Goal: Complete application form

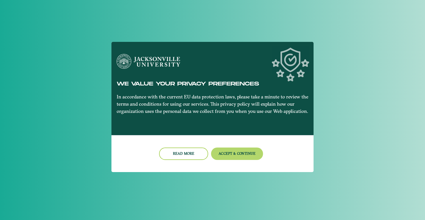
click at [227, 159] on button "Accept & Continue" at bounding box center [237, 154] width 52 height 12
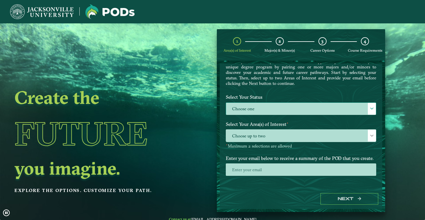
scroll to position [31, 0]
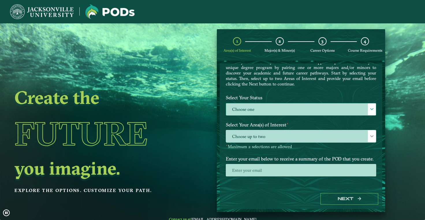
click at [368, 115] on div at bounding box center [372, 109] width 8 height 12
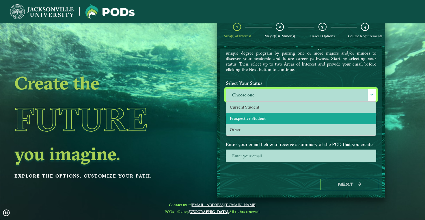
scroll to position [15, 0]
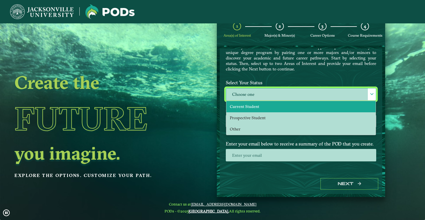
click at [320, 111] on li "Current Student" at bounding box center [300, 106] width 149 height 11
select select "[object Object]"
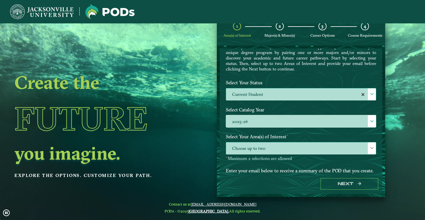
click at [370, 150] on span at bounding box center [372, 148] width 4 height 4
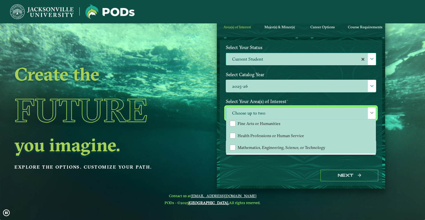
scroll to position [39, 0]
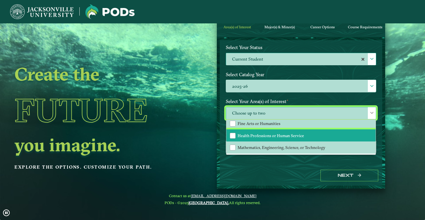
click at [293, 138] on span "Health Professions or Human Service" at bounding box center [271, 135] width 66 height 5
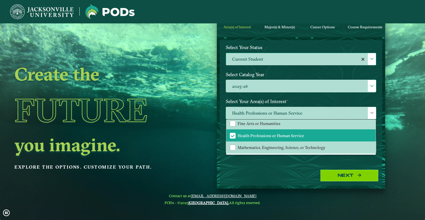
click at [325, 178] on button "Next" at bounding box center [349, 176] width 58 height 12
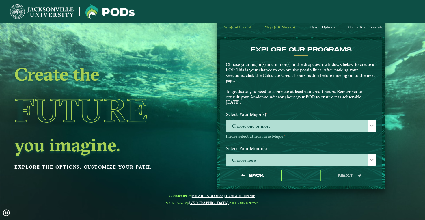
click at [309, 128] on span "Choose one or more" at bounding box center [301, 126] width 150 height 12
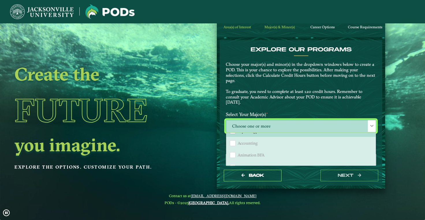
scroll to position [50, 0]
click at [314, 156] on li "Animation BFA" at bounding box center [300, 149] width 149 height 12
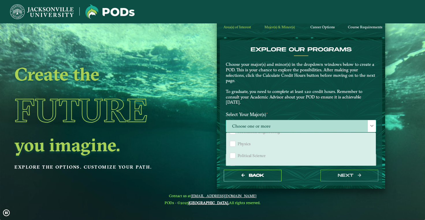
scroll to position [443, 0]
click at [274, 177] on button "Back" at bounding box center [253, 176] width 58 height 12
select select "[object Object]"
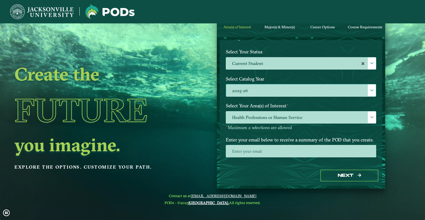
scroll to position [58, 0]
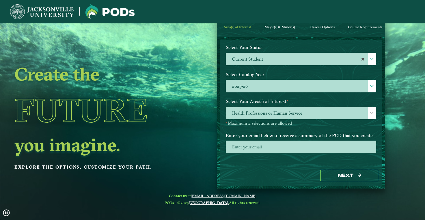
click at [294, 120] on span "Health Professions or Human Service" at bounding box center [301, 113] width 150 height 12
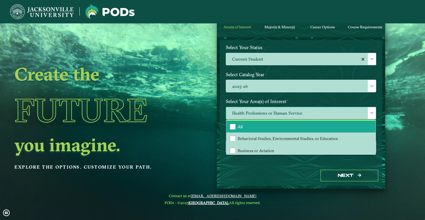
click at [284, 129] on li "All" at bounding box center [300, 127] width 149 height 12
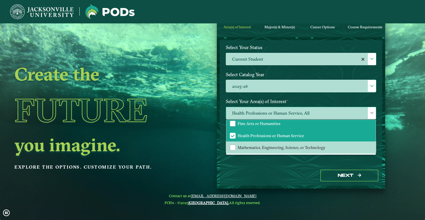
scroll to position [39, 0]
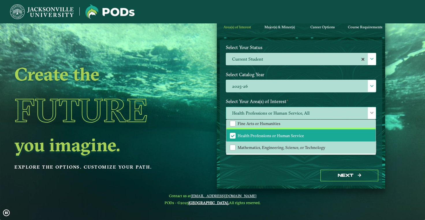
click at [299, 138] on span "Health Professions or Human Service" at bounding box center [271, 135] width 66 height 5
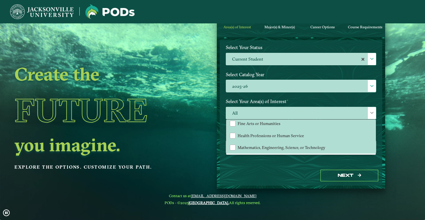
click at [289, 176] on div "Next" at bounding box center [301, 176] width 163 height 20
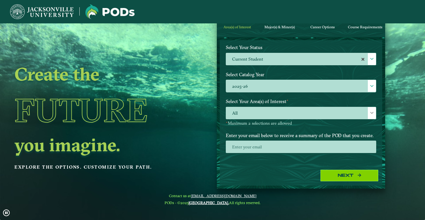
click at [338, 182] on button "Next" at bounding box center [349, 176] width 58 height 12
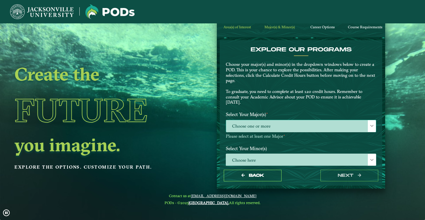
click at [351, 131] on span "Choose one or more" at bounding box center [301, 126] width 150 height 12
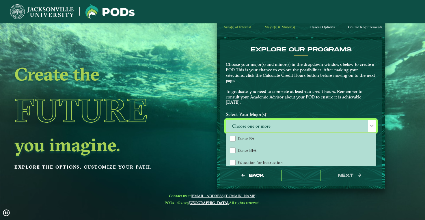
scroll to position [205, 0]
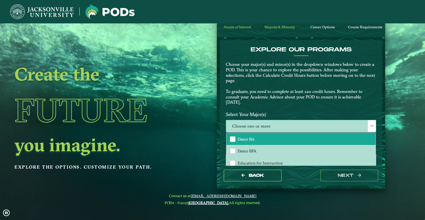
click at [310, 143] on li "Dance BA" at bounding box center [300, 139] width 149 height 12
click at [305, 182] on div "Back next" at bounding box center [301, 176] width 163 height 20
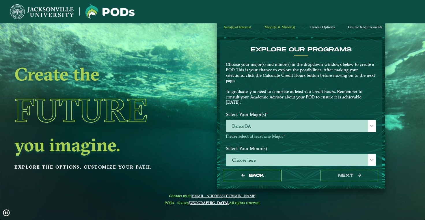
click at [308, 157] on span "Choose here" at bounding box center [301, 160] width 150 height 12
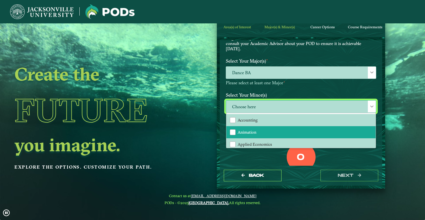
scroll to position [53, 0]
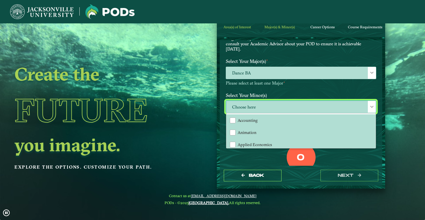
click at [309, 67] on label "Select Your Major(s) ⋆" at bounding box center [300, 61] width 159 height 11
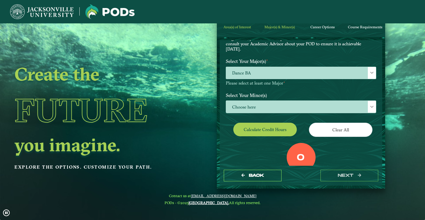
click at [282, 130] on button "Calculate credit hours" at bounding box center [265, 130] width 64 height 14
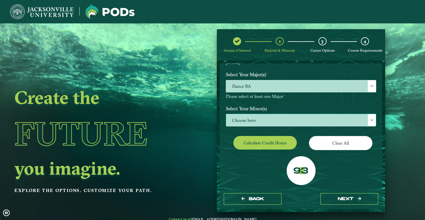
click at [286, 121] on span "Choose here" at bounding box center [301, 120] width 150 height 12
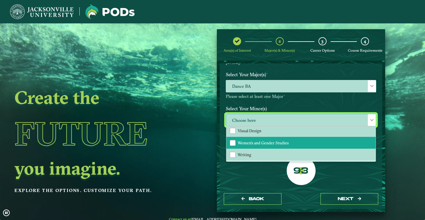
scroll to position [629, 0]
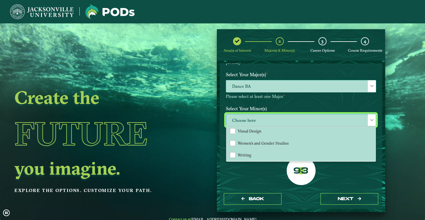
click at [277, 88] on span "Dance BA" at bounding box center [301, 86] width 150 height 12
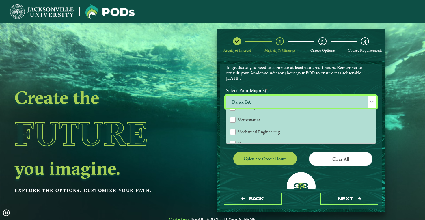
scroll to position [1, 0]
